Goal: Transaction & Acquisition: Purchase product/service

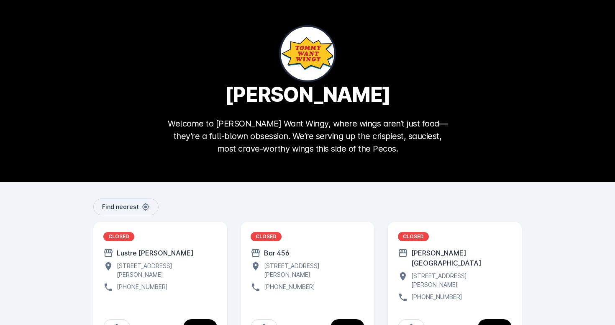
scroll to position [24, 0]
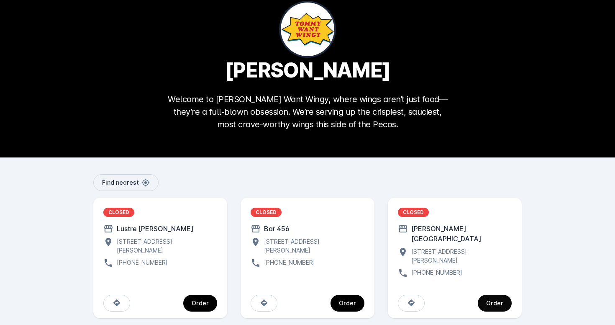
click at [490, 300] on div "Order" at bounding box center [494, 303] width 17 height 6
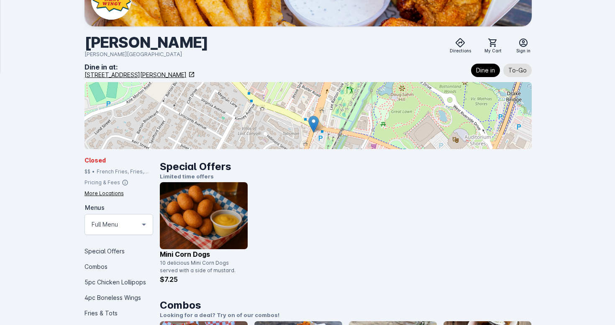
scroll to position [73, 0]
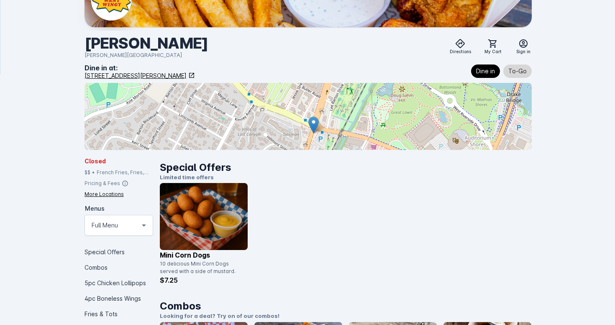
click at [523, 69] on span "To-Go" at bounding box center [517, 71] width 18 height 10
click at [488, 73] on span "Dine in" at bounding box center [485, 71] width 19 height 10
click at [521, 69] on span "To-Go" at bounding box center [517, 71] width 18 height 10
click at [502, 72] on div "Dine in To-Go" at bounding box center [500, 71] width 64 height 17
click at [494, 70] on span "Dine in" at bounding box center [485, 71] width 19 height 10
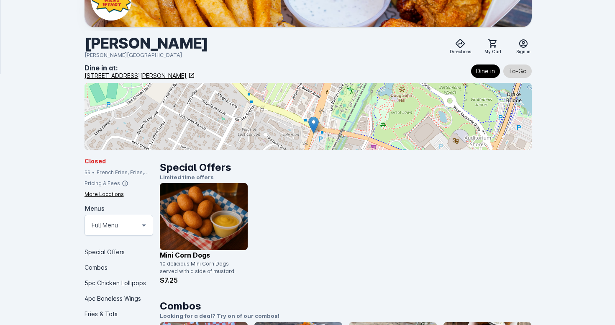
click at [529, 72] on button "To-Go" at bounding box center [517, 70] width 28 height 13
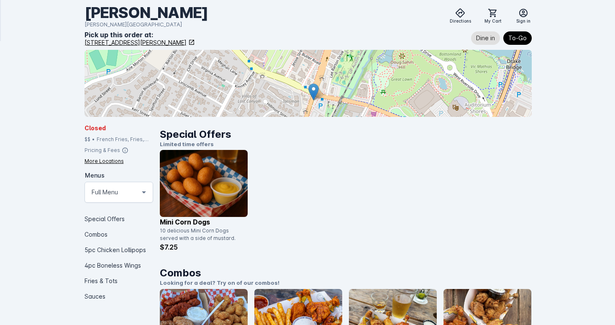
click at [460, 89] on div at bounding box center [308, 83] width 447 height 67
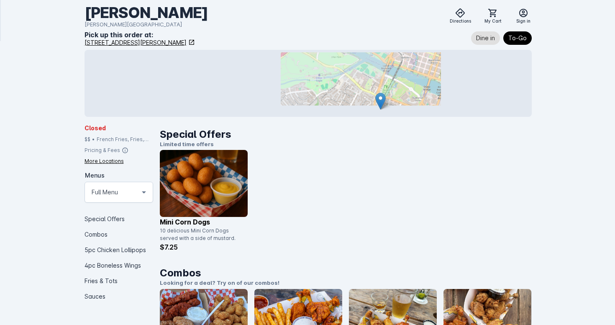
click at [398, 95] on div at bounding box center [308, 83] width 447 height 67
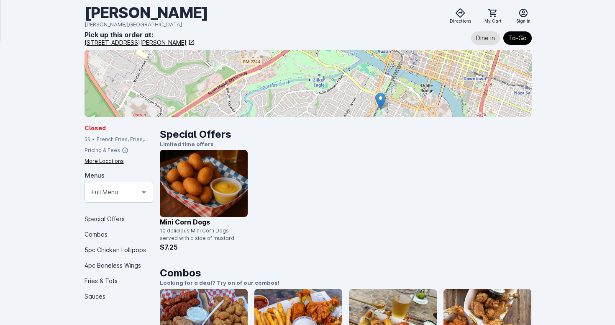
click at [418, 112] on div at bounding box center [308, 83] width 447 height 67
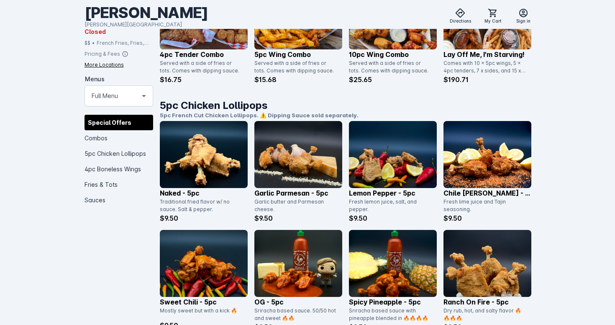
scroll to position [432, 0]
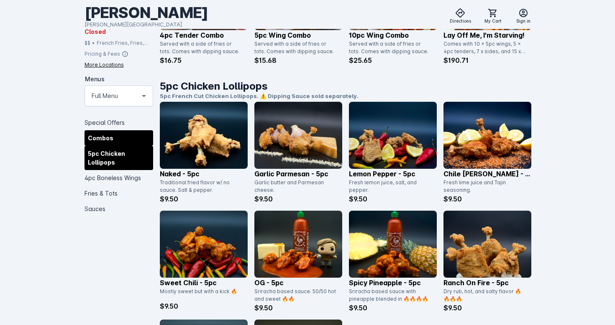
click at [101, 157] on div "5pc Chicken Lollipops" at bounding box center [119, 157] width 69 height 24
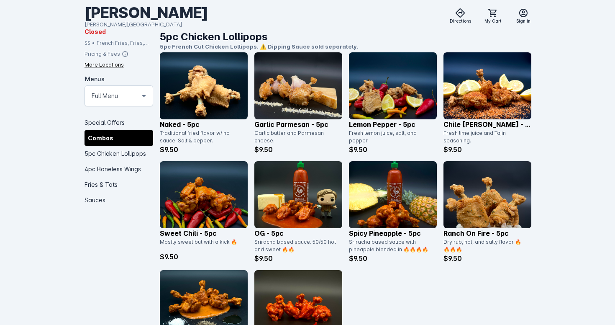
scroll to position [482, 0]
